Goal: Information Seeking & Learning: Learn about a topic

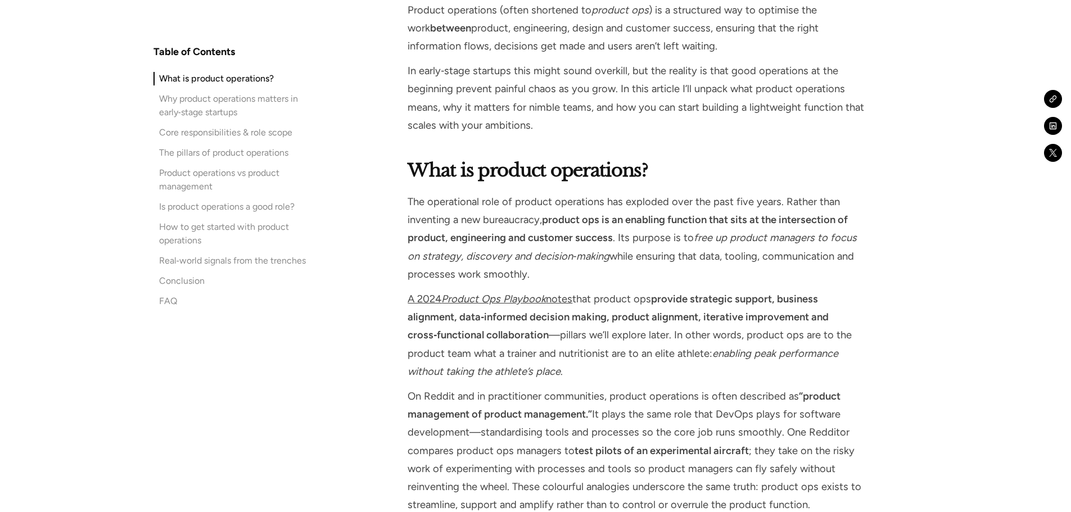
scroll to position [956, 0]
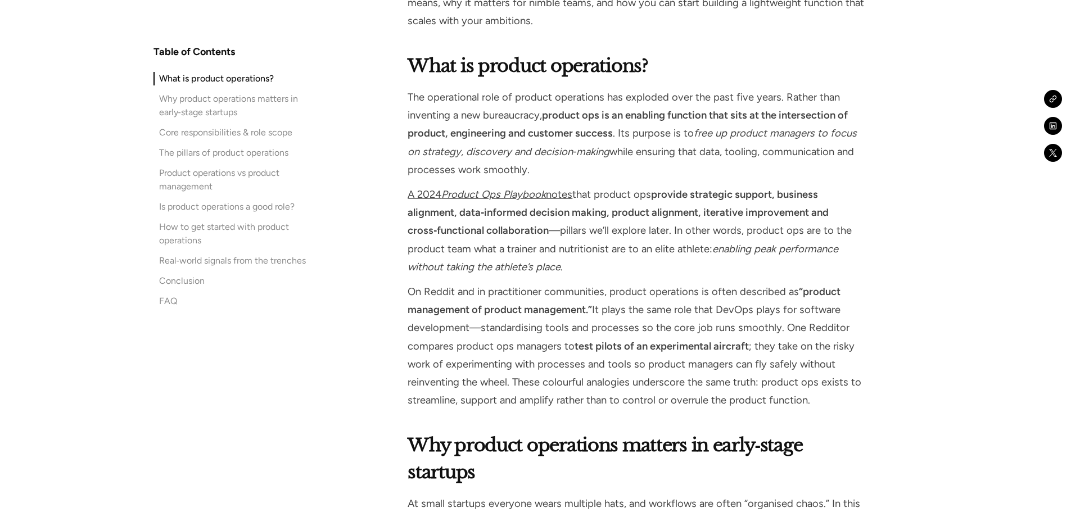
drag, startPoint x: 494, startPoint y: 164, endPoint x: 404, endPoint y: 101, distance: 109.5
click at [487, 145] on p "The operational role of product operations has exploded over the past five year…" at bounding box center [637, 133] width 458 height 91
click at [528, 170] on p "The operational role of product operations has exploded over the past five year…" at bounding box center [637, 133] width 458 height 91
drag, startPoint x: 547, startPoint y: 172, endPoint x: 401, endPoint y: 104, distance: 161.1
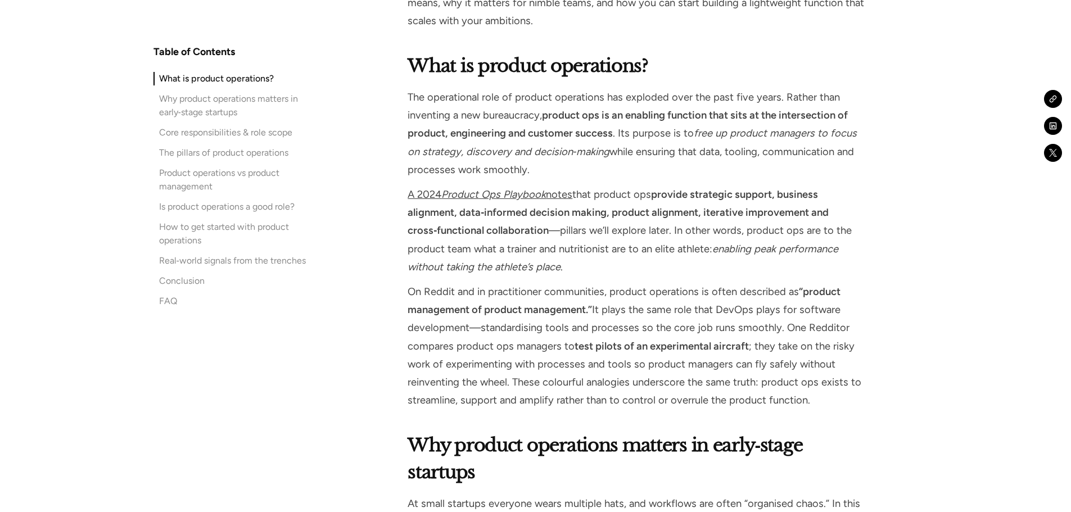
click at [523, 157] on em "free up product managers to focus on strategy, discovery and decision‑making" at bounding box center [632, 142] width 449 height 30
drag, startPoint x: 549, startPoint y: 172, endPoint x: 400, endPoint y: 101, distance: 164.3
click at [483, 144] on p "The operational role of product operations has exploded over the past five year…" at bounding box center [637, 133] width 458 height 91
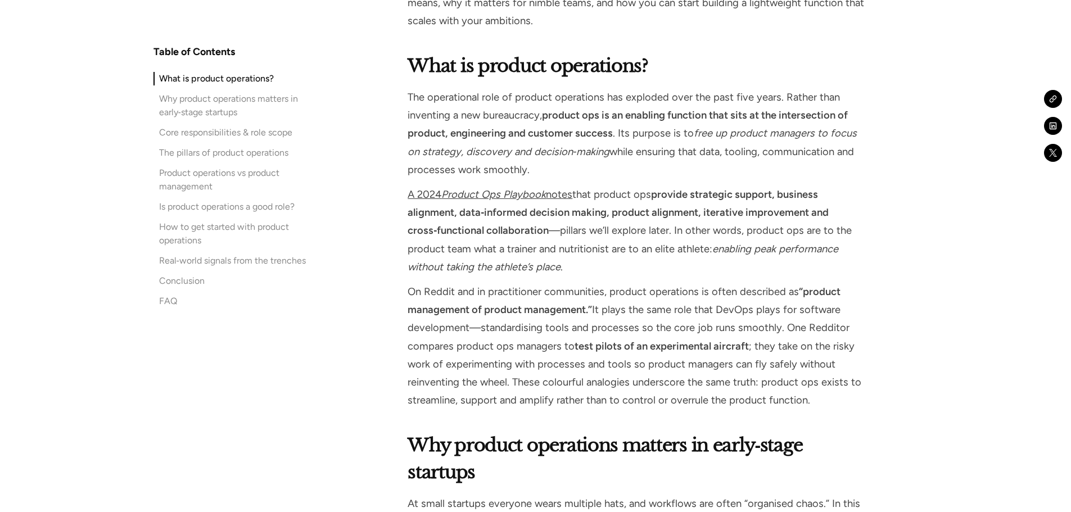
drag, startPoint x: 409, startPoint y: 97, endPoint x: 527, endPoint y: 166, distance: 136.9
click at [527, 166] on p "The operational role of product operations has exploded over the past five year…" at bounding box center [637, 133] width 458 height 91
click at [535, 168] on p "The operational role of product operations has exploded over the past five year…" at bounding box center [637, 133] width 458 height 91
drag, startPoint x: 534, startPoint y: 170, endPoint x: 402, endPoint y: 101, distance: 149.4
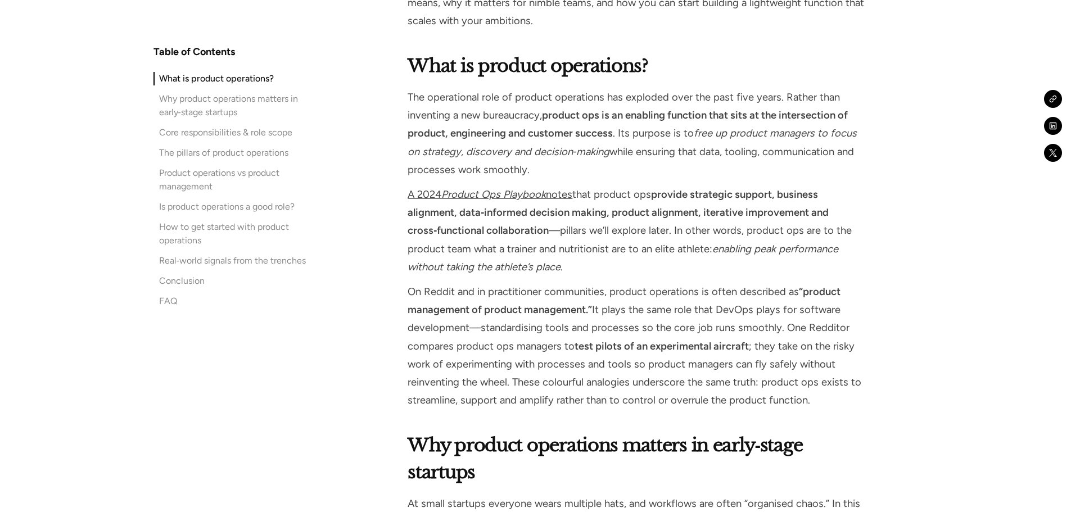
click at [526, 139] on strong "product ops is an enabling function that sits at the intersection of product, e…" at bounding box center [628, 124] width 440 height 30
drag, startPoint x: 532, startPoint y: 169, endPoint x: 408, endPoint y: 106, distance: 139.1
click at [408, 106] on p "The operational role of product operations has exploded over the past five year…" at bounding box center [637, 133] width 458 height 91
click at [457, 150] on em "free up product managers to focus on strategy, discovery and decision‑making" at bounding box center [632, 142] width 449 height 30
drag, startPoint x: 402, startPoint y: 93, endPoint x: 547, endPoint y: 170, distance: 164.8
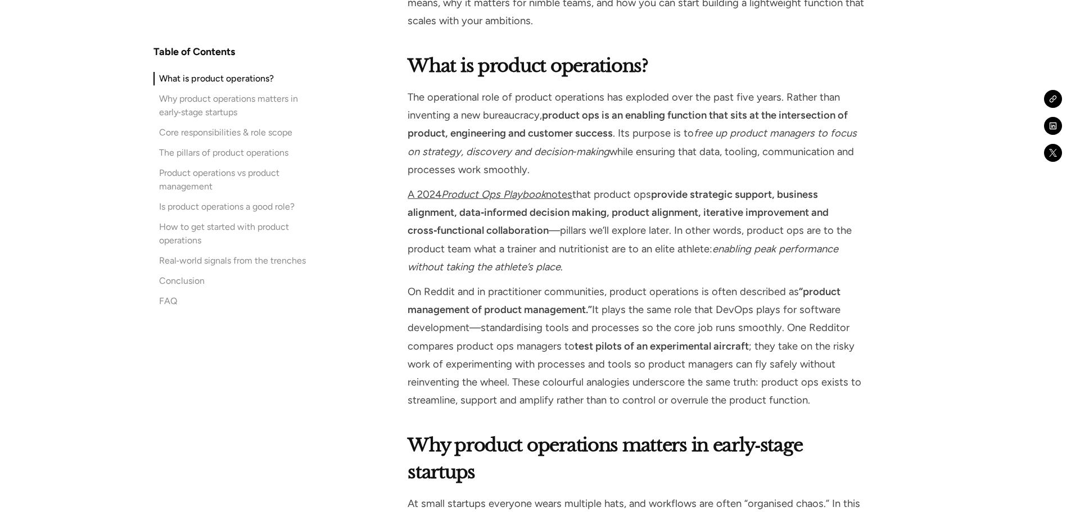
click at [543, 167] on p "The operational role of product operations has exploded over the past five year…" at bounding box center [637, 133] width 458 height 91
drag, startPoint x: 535, startPoint y: 168, endPoint x: 394, endPoint y: 87, distance: 162.8
click at [543, 159] on p "The operational role of product operations has exploded over the past five year…" at bounding box center [637, 133] width 458 height 91
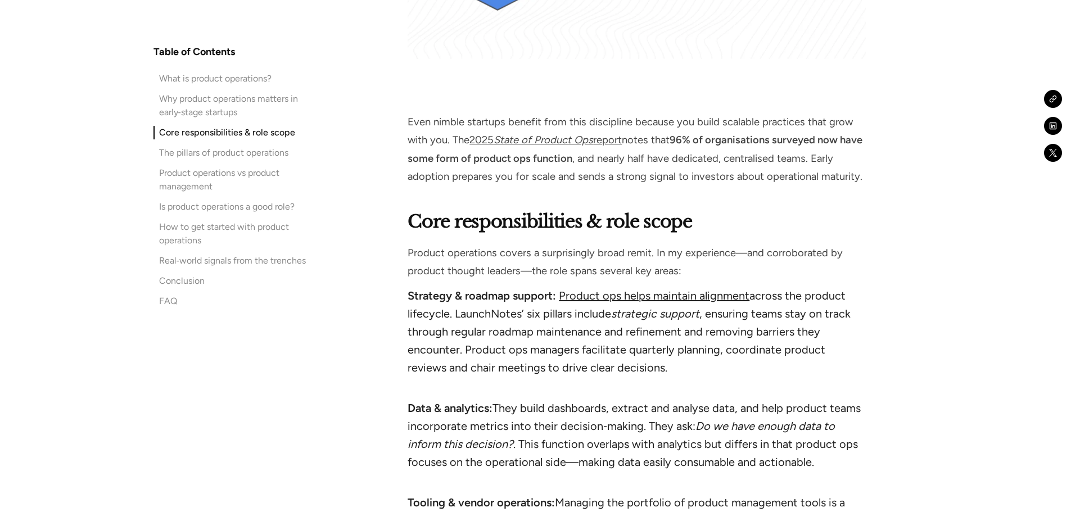
scroll to position [2250, 0]
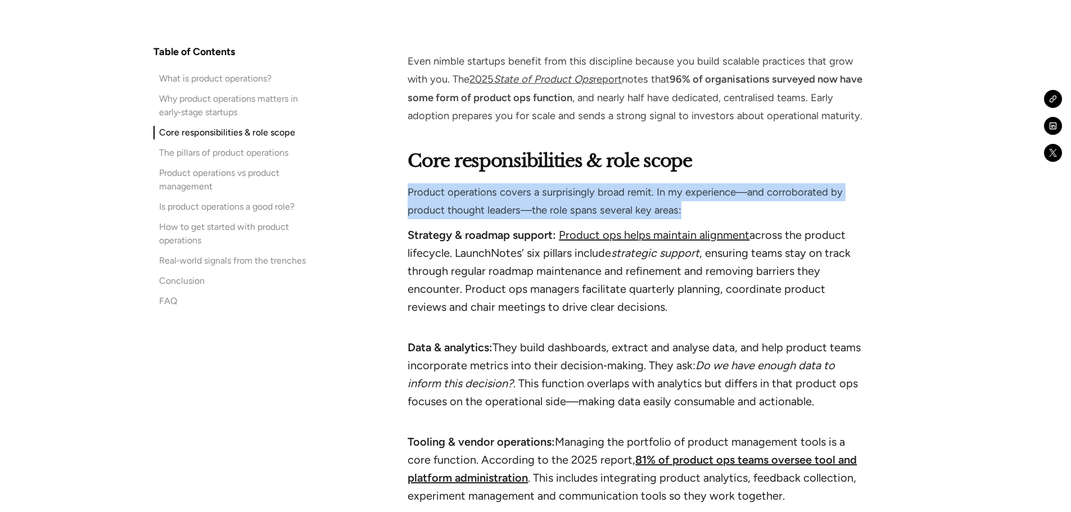
drag, startPoint x: 686, startPoint y: 215, endPoint x: 398, endPoint y: 193, distance: 288.3
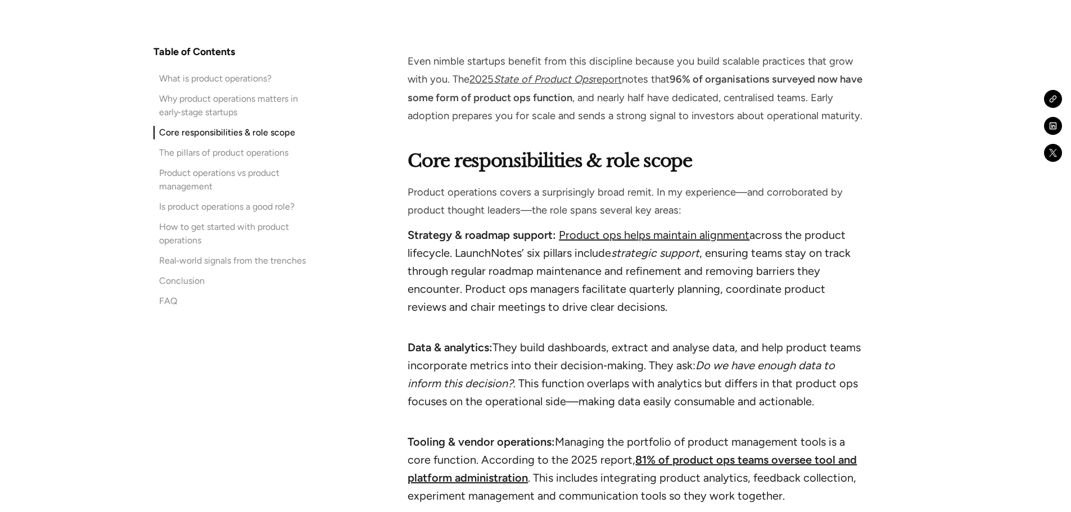
click at [428, 251] on li "Strategy & roadmap support: Product ops helps maintain alignment across the pro…" at bounding box center [637, 280] width 458 height 108
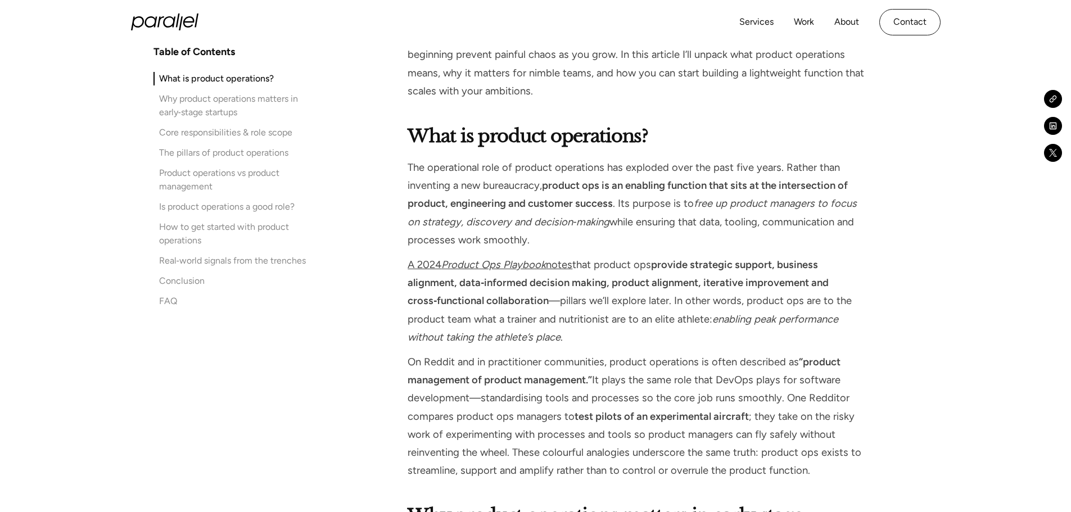
scroll to position [787, 0]
